Goal: Information Seeking & Learning: Learn about a topic

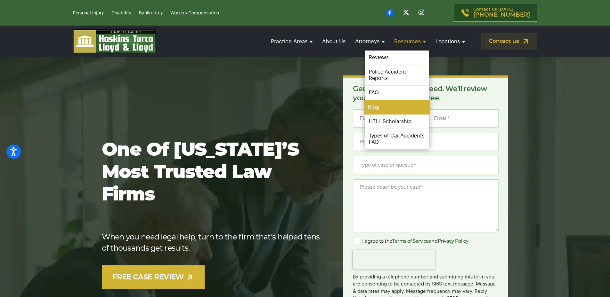
click at [393, 109] on link "Blog" at bounding box center [397, 107] width 66 height 14
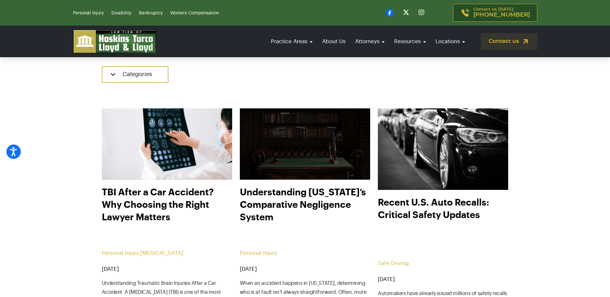
scroll to position [213, 0]
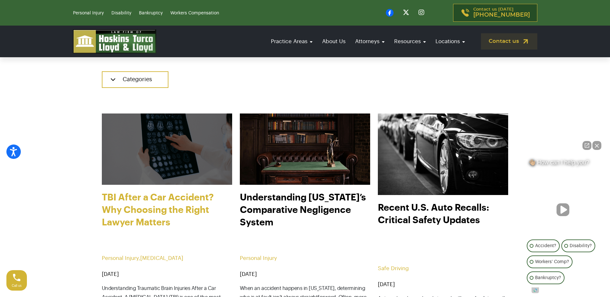
click at [169, 196] on link "TBI After a Car Accident? Why Choosing the Right Lawyer Matters" at bounding box center [167, 220] width 130 height 58
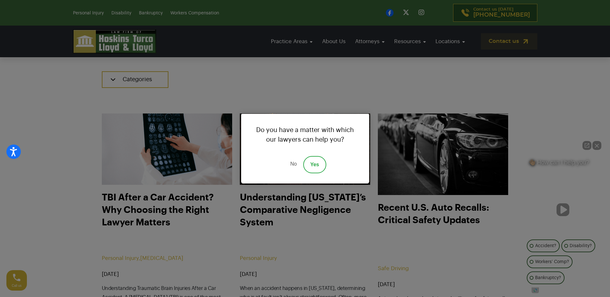
click at [296, 162] on link "No" at bounding box center [293, 164] width 19 height 17
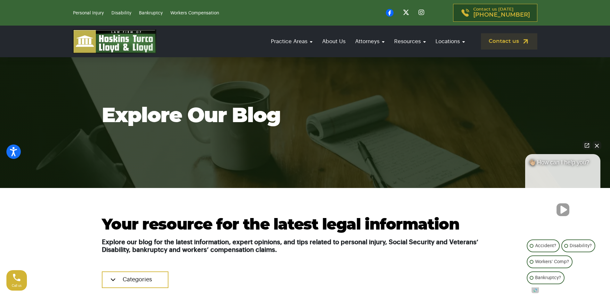
scroll to position [0, 0]
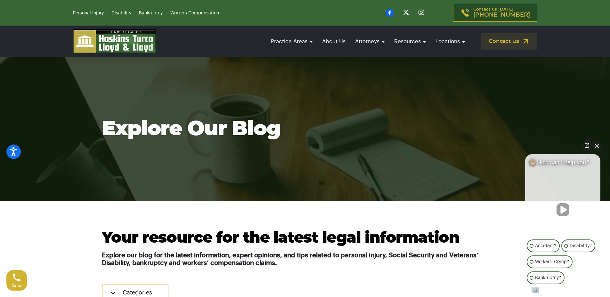
click at [599, 146] on button "Close Intaker Chat Widget" at bounding box center [596, 145] width 9 height 9
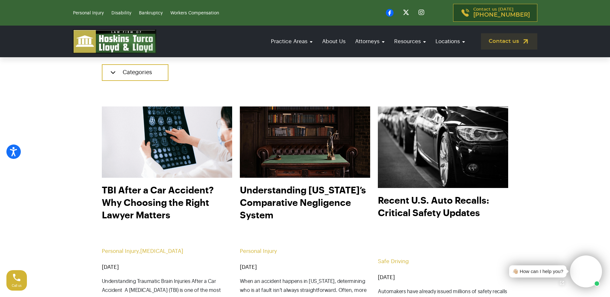
scroll to position [213, 0]
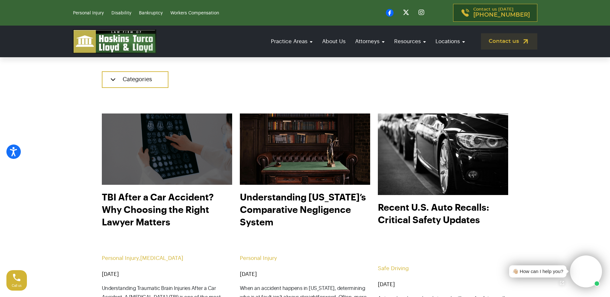
click at [172, 137] on img at bounding box center [166, 149] width 143 height 78
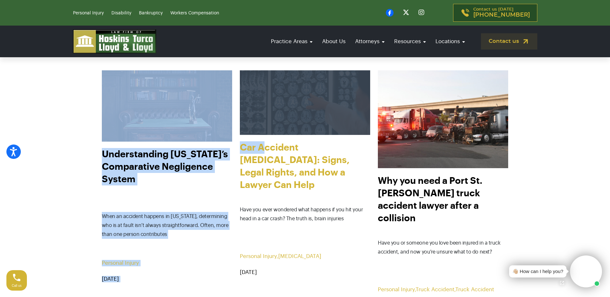
scroll to position [854, 0]
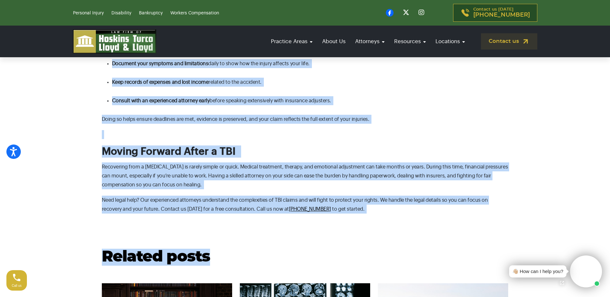
drag, startPoint x: 101, startPoint y: 95, endPoint x: 329, endPoint y: 214, distance: 257.6
click at [329, 214] on body "Press Alt+1 for screen-reader mode, Alt+0 to cancel Accessibility Screen-Reader…" at bounding box center [305, 270] width 610 height 2133
click at [350, 211] on p "Need legal help? Our experienced attorneys understand the complexities of TBI c…" at bounding box center [305, 205] width 407 height 18
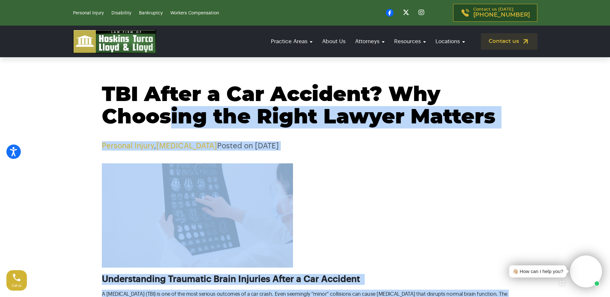
scroll to position [0, 0]
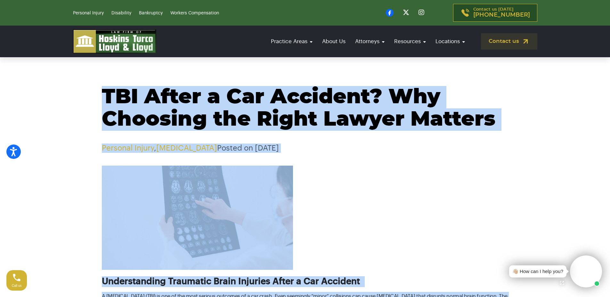
drag, startPoint x: 348, startPoint y: 211, endPoint x: 102, endPoint y: 98, distance: 270.7
copy body "TBI After a Car Accident? Why Choosing the Right Lawyer Matters Personal Injury…"
click at [342, 127] on h1 "TBI After a Car Accident? Why Choosing the Right Lawyer Matters" at bounding box center [305, 108] width 407 height 45
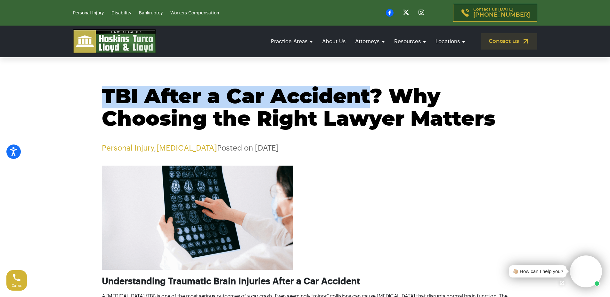
drag, startPoint x: 373, startPoint y: 95, endPoint x: 105, endPoint y: 100, distance: 268.3
click at [105, 100] on h1 "TBI After a Car Accident? Why Choosing the Right Lawyer Matters" at bounding box center [305, 108] width 407 height 45
copy h1 "TBI After a Car Accident"
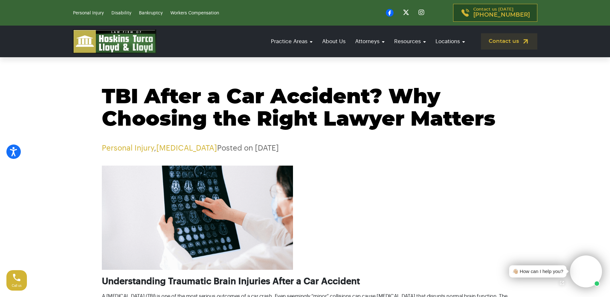
click at [494, 133] on div "TBI After a Car Accident? Why Choosing the Right Lawyer Matters Personal Injury…" at bounding box center [305, 119] width 423 height 67
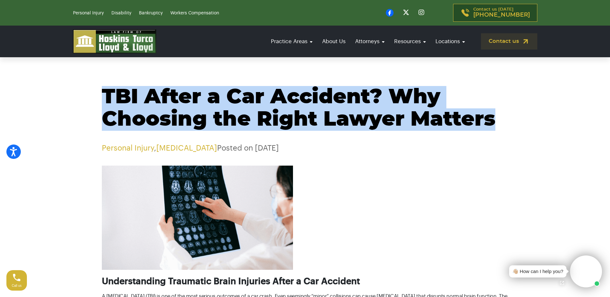
drag, startPoint x: 500, startPoint y: 120, endPoint x: 105, endPoint y: 101, distance: 395.2
click at [105, 101] on h1 "TBI After a Car Accident? Why Choosing the Right Lawyer Matters" at bounding box center [305, 108] width 407 height 45
copy h1 "TBI After a Car Accident? Why Choosing the Right Lawyer Matters"
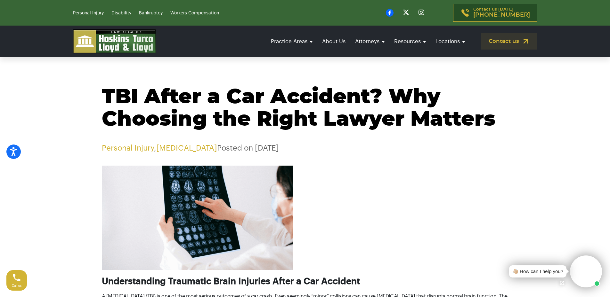
click at [318, 145] on p "Personal Injury , Brain Injury Posted on Sep 23, 2025" at bounding box center [305, 148] width 407 height 9
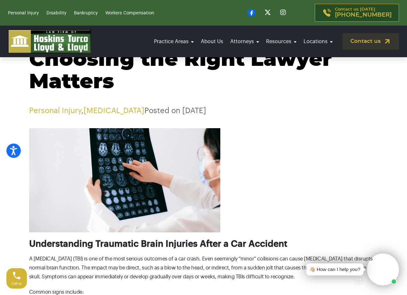
scroll to position [53, 0]
